Goal: Information Seeking & Learning: Learn about a topic

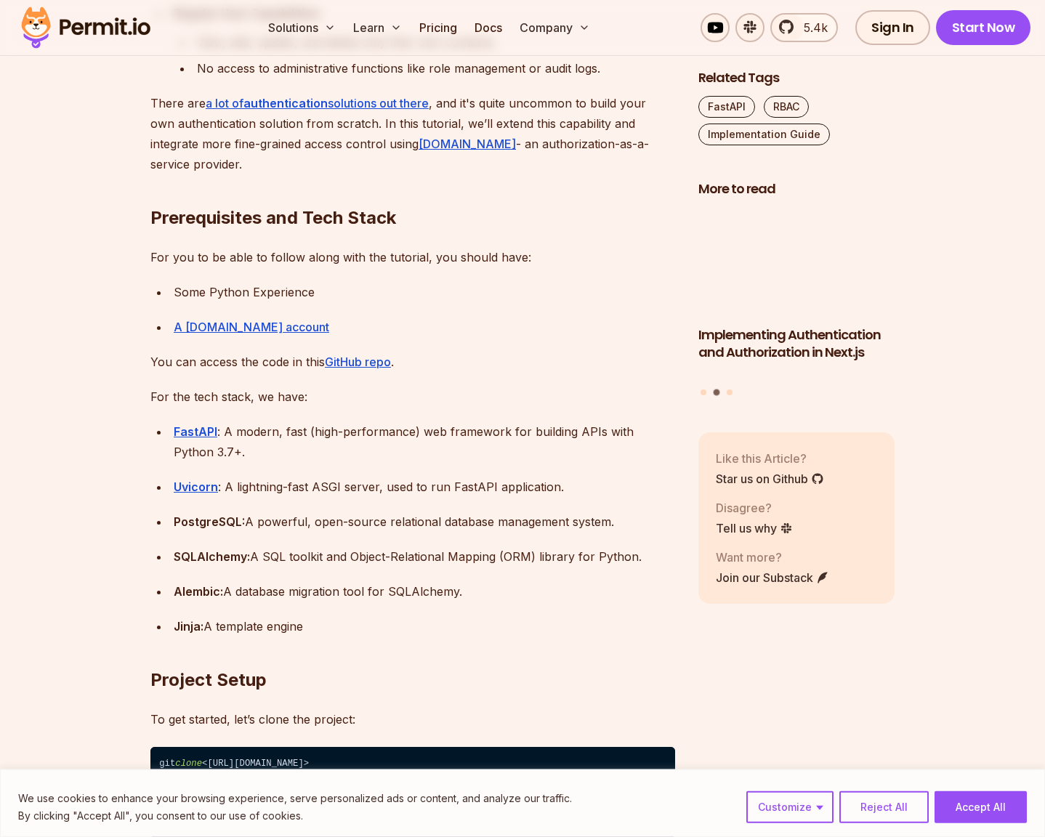
scroll to position [1220, 0]
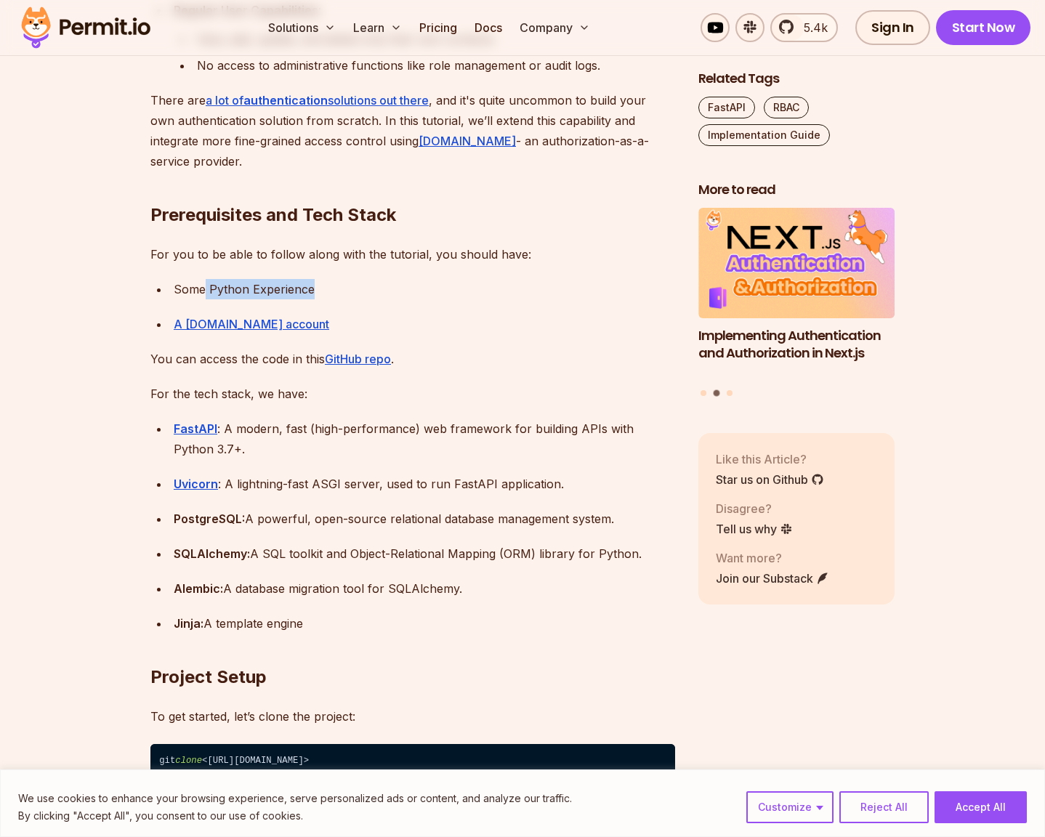
drag, startPoint x: 236, startPoint y: 286, endPoint x: 323, endPoint y: 281, distance: 87.3
click at [323, 281] on div "Some Python Experience" at bounding box center [424, 289] width 501 height 20
drag, startPoint x: 192, startPoint y: 362, endPoint x: 255, endPoint y: 361, distance: 63.2
click at [247, 361] on p "You can access the code in this GitHub repo ." at bounding box center [412, 359] width 525 height 20
click at [255, 361] on p "You can access the code in this GitHub repo ." at bounding box center [412, 359] width 525 height 20
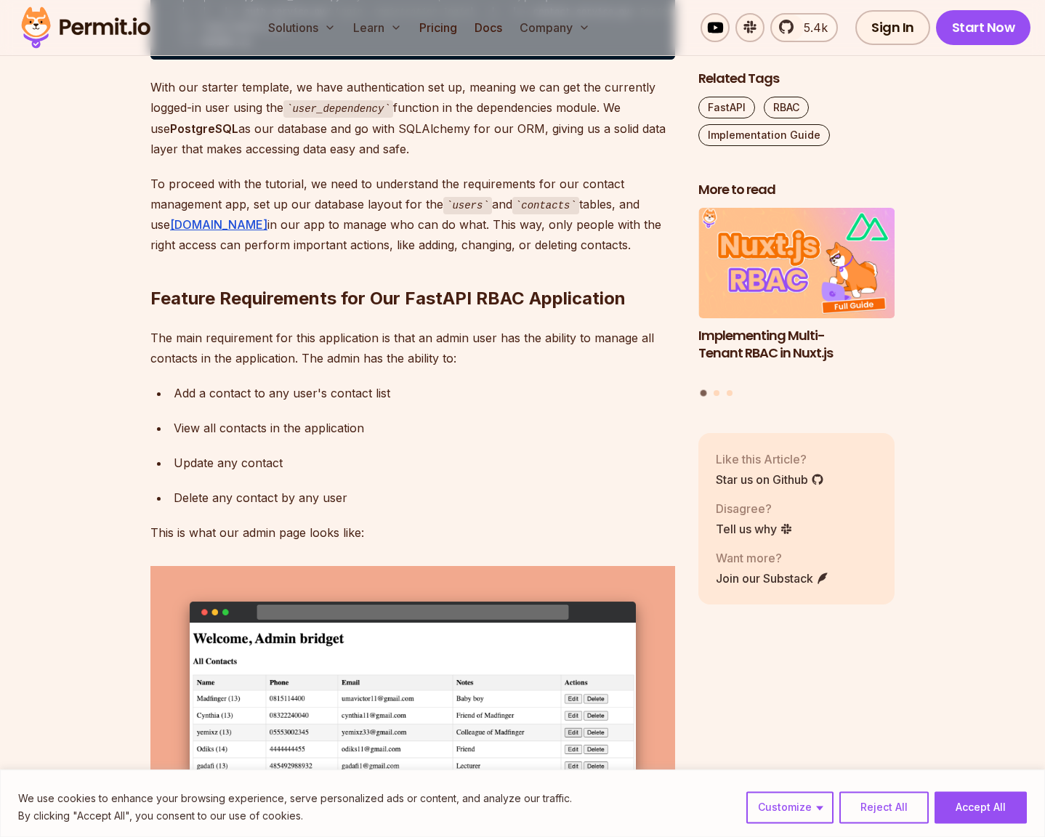
scroll to position [2325, 0]
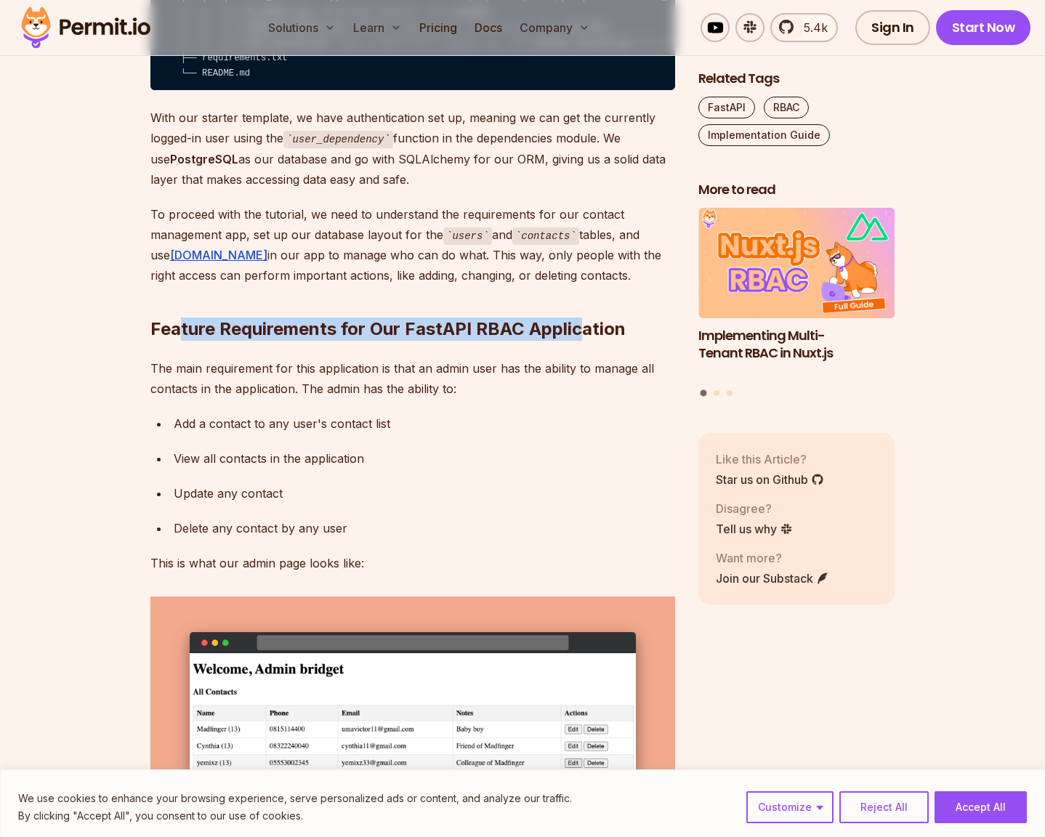
drag, startPoint x: 182, startPoint y: 466, endPoint x: 578, endPoint y: 461, distance: 396.7
click at [578, 341] on h2 "Feature Requirements for Our FastAPI RBAC Application" at bounding box center [412, 299] width 525 height 81
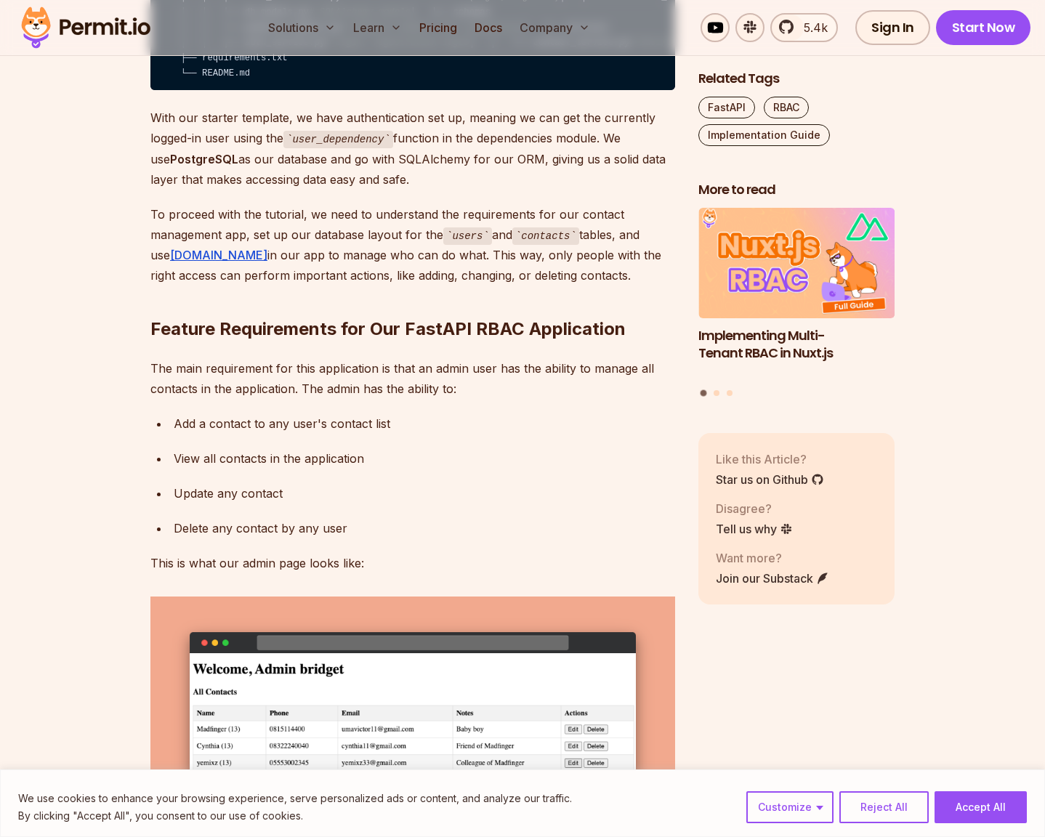
drag, startPoint x: 270, startPoint y: 504, endPoint x: 544, endPoint y: 501, distance: 274.6
click at [544, 399] on p "The main requirement for this application is that an admin user has the ability…" at bounding box center [412, 378] width 525 height 41
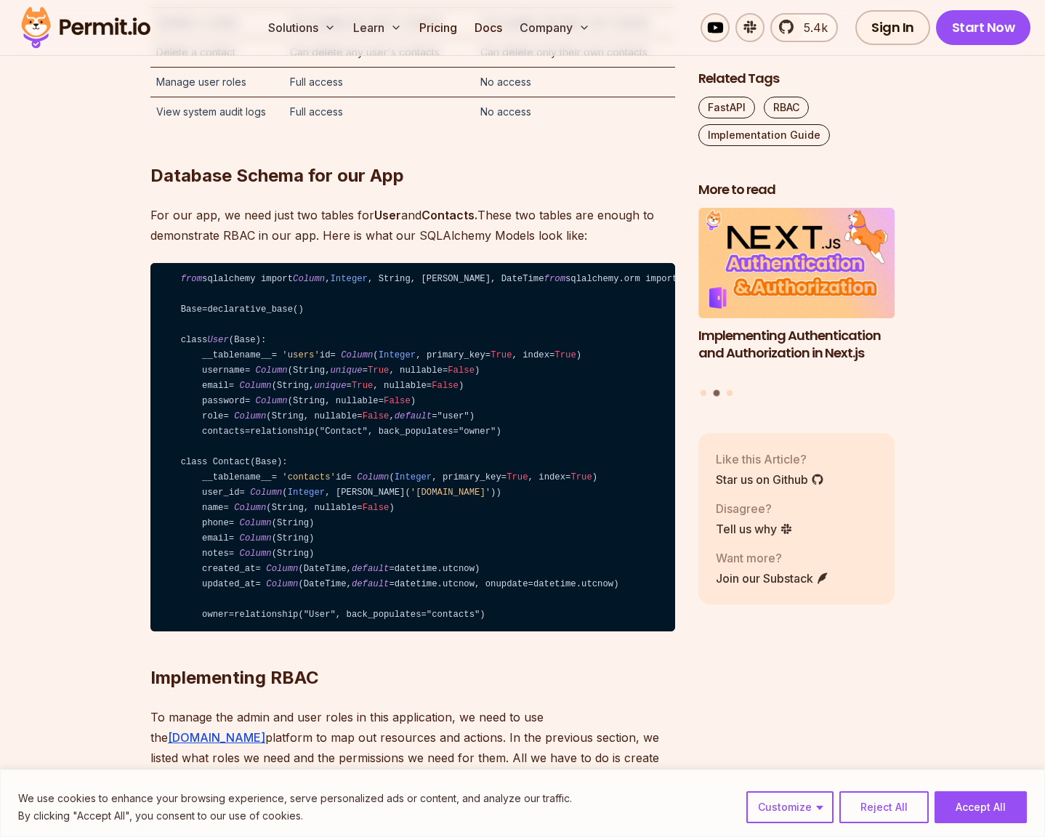
scroll to position [3696, 0]
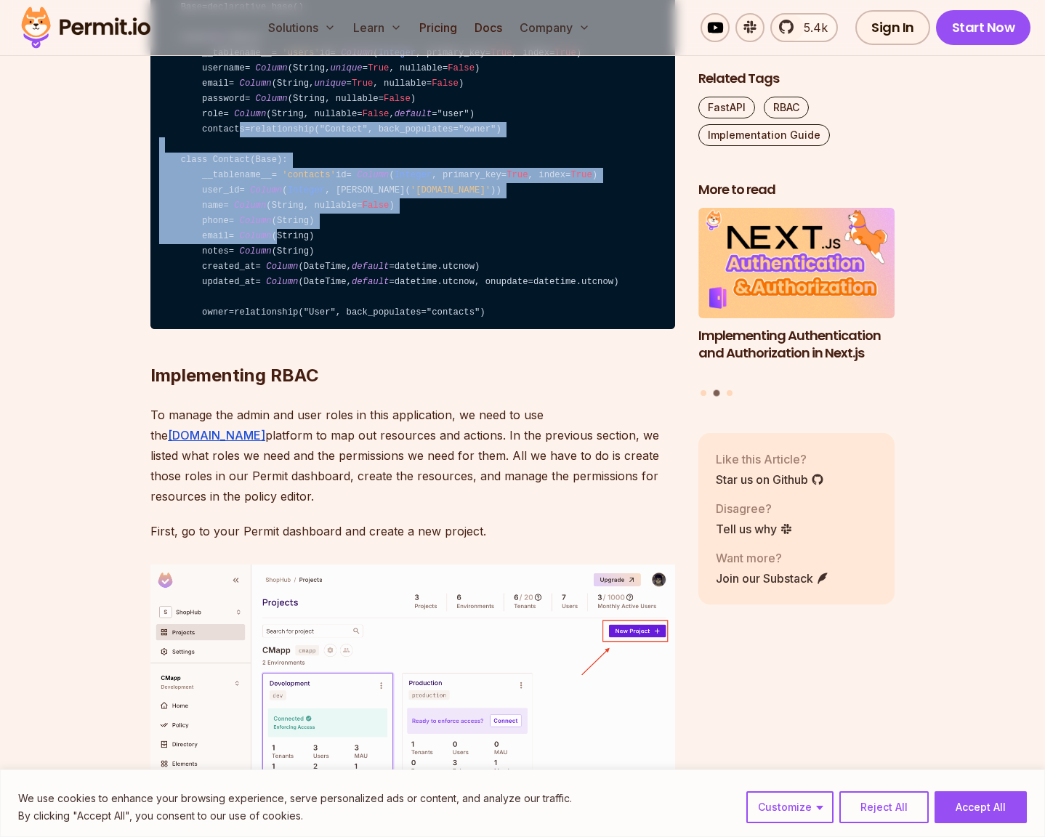
drag, startPoint x: 239, startPoint y: 333, endPoint x: 283, endPoint y: 466, distance: 139.2
click at [283, 330] on code "from sqlalchemy import Column , Integer , String, ForeignKey, DateTime from sql…" at bounding box center [412, 145] width 525 height 369
drag, startPoint x: 283, startPoint y: 466, endPoint x: 248, endPoint y: 466, distance: 34.9
click at [283, 330] on code "from sqlalchemy import Column , Integer , String, ForeignKey, DateTime from sql…" at bounding box center [412, 145] width 525 height 369
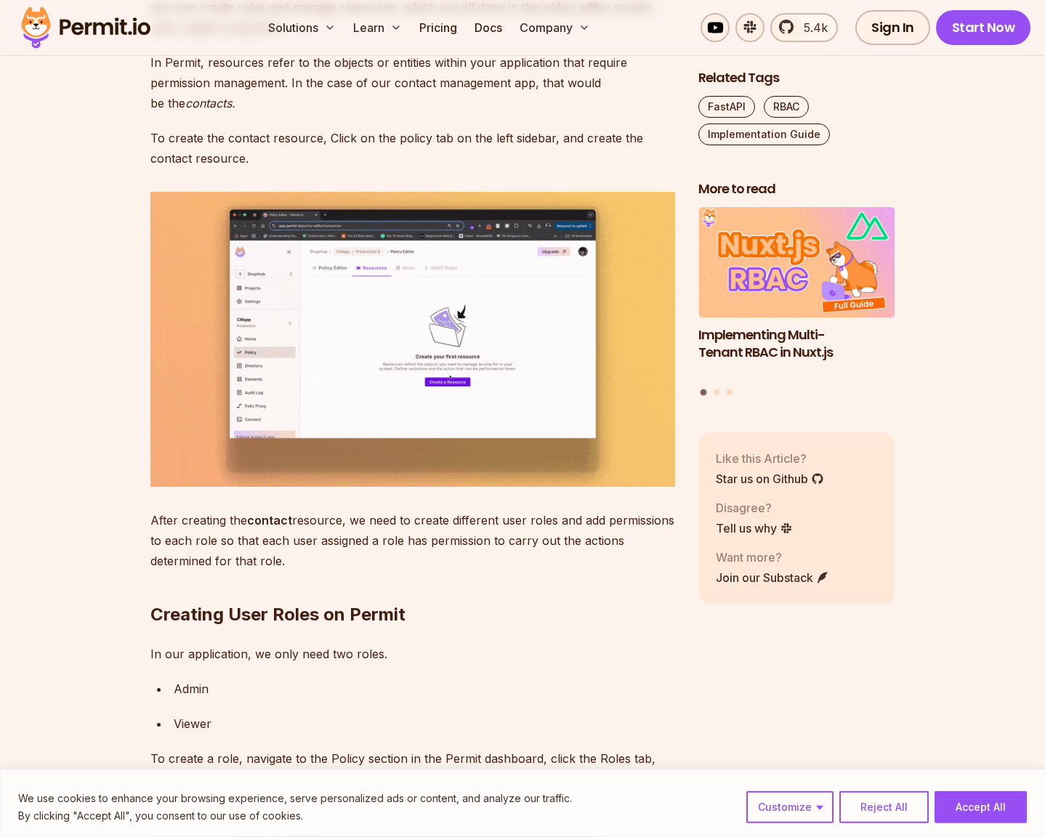
scroll to position [4684, 0]
